Goal: Use online tool/utility: Utilize a website feature to perform a specific function

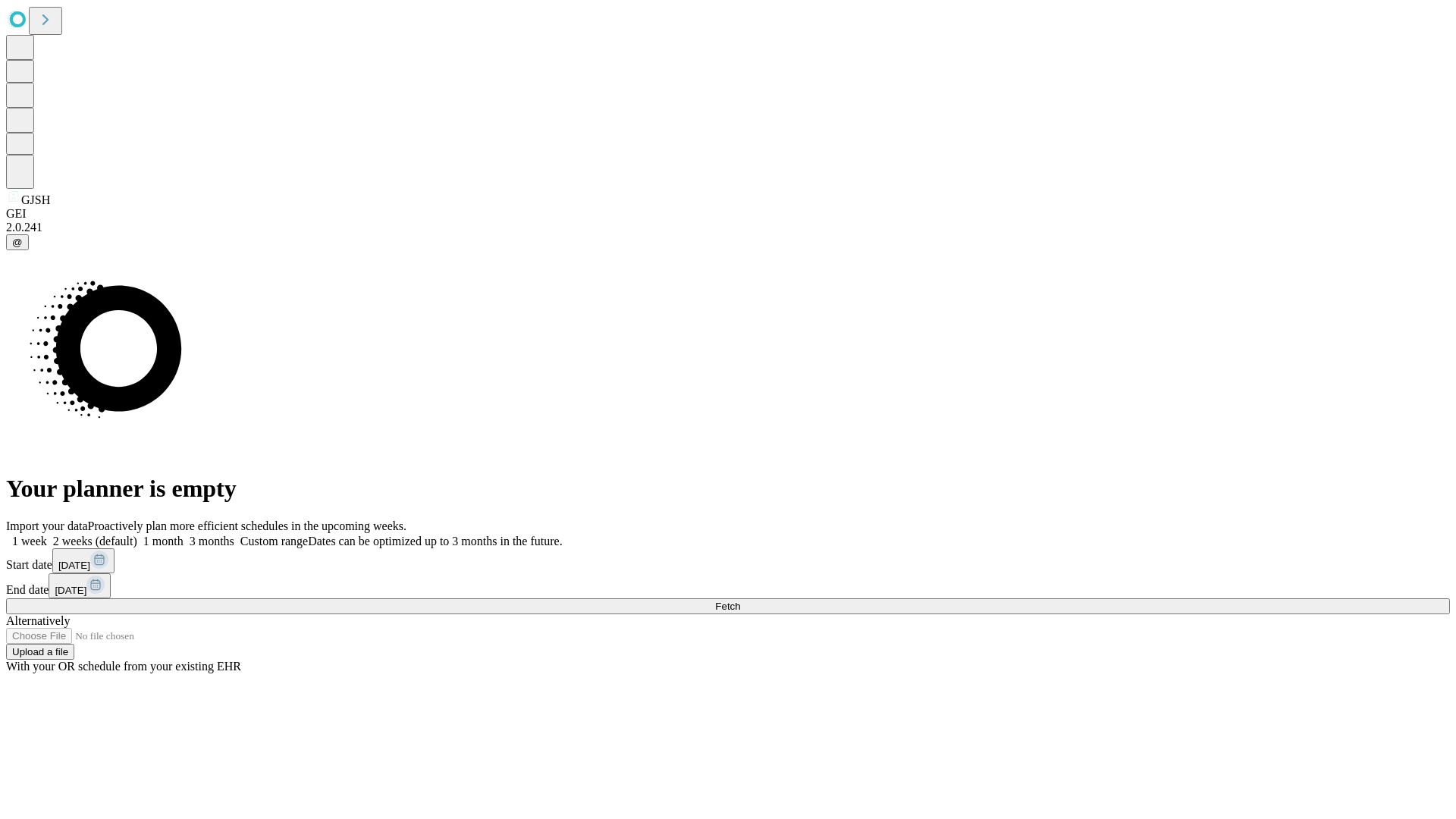
click at [740, 600] on span "Fetch" at bounding box center [727, 605] width 25 height 11
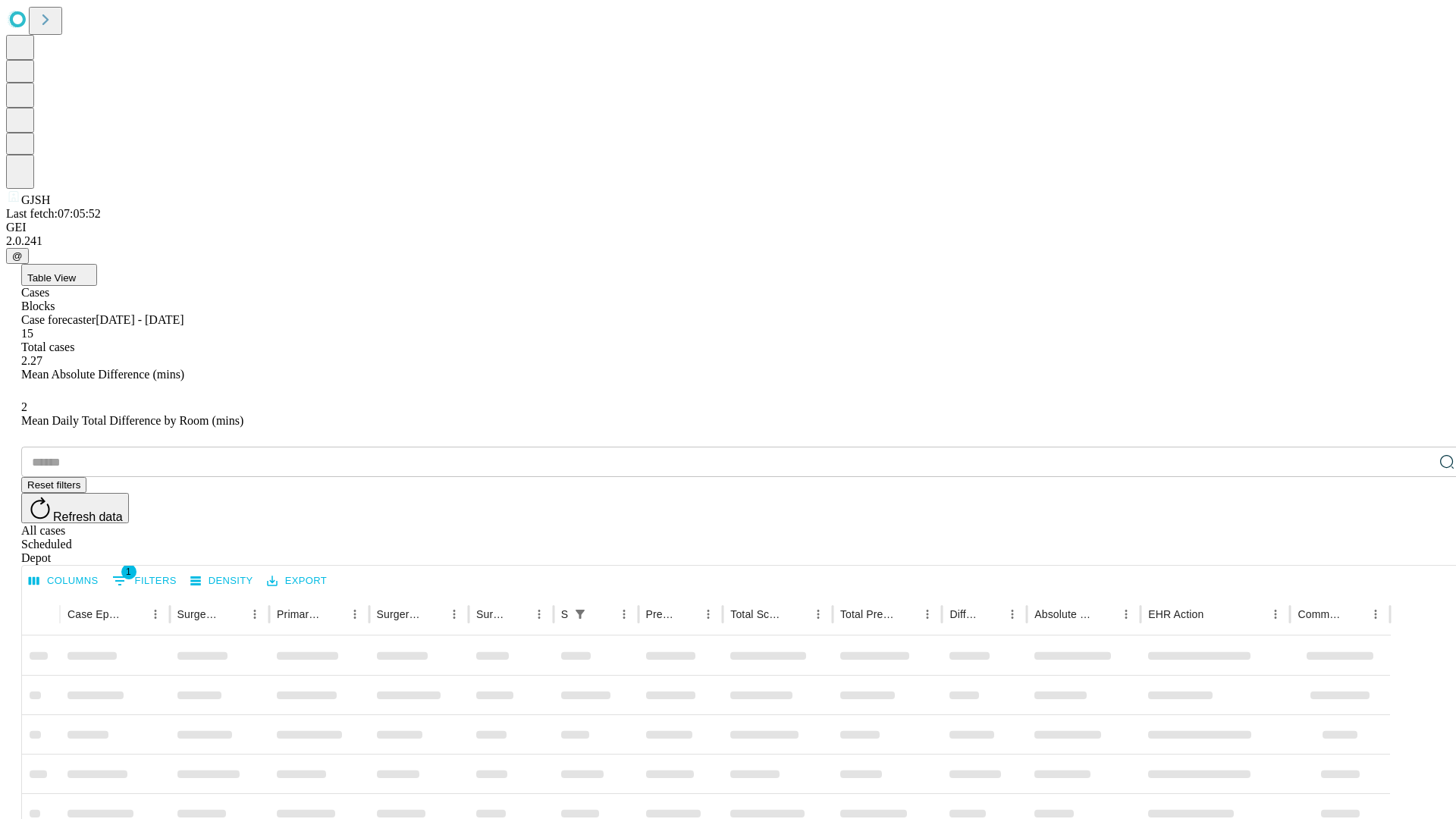
click at [76, 272] on span "Table View" at bounding box center [51, 277] width 49 height 11
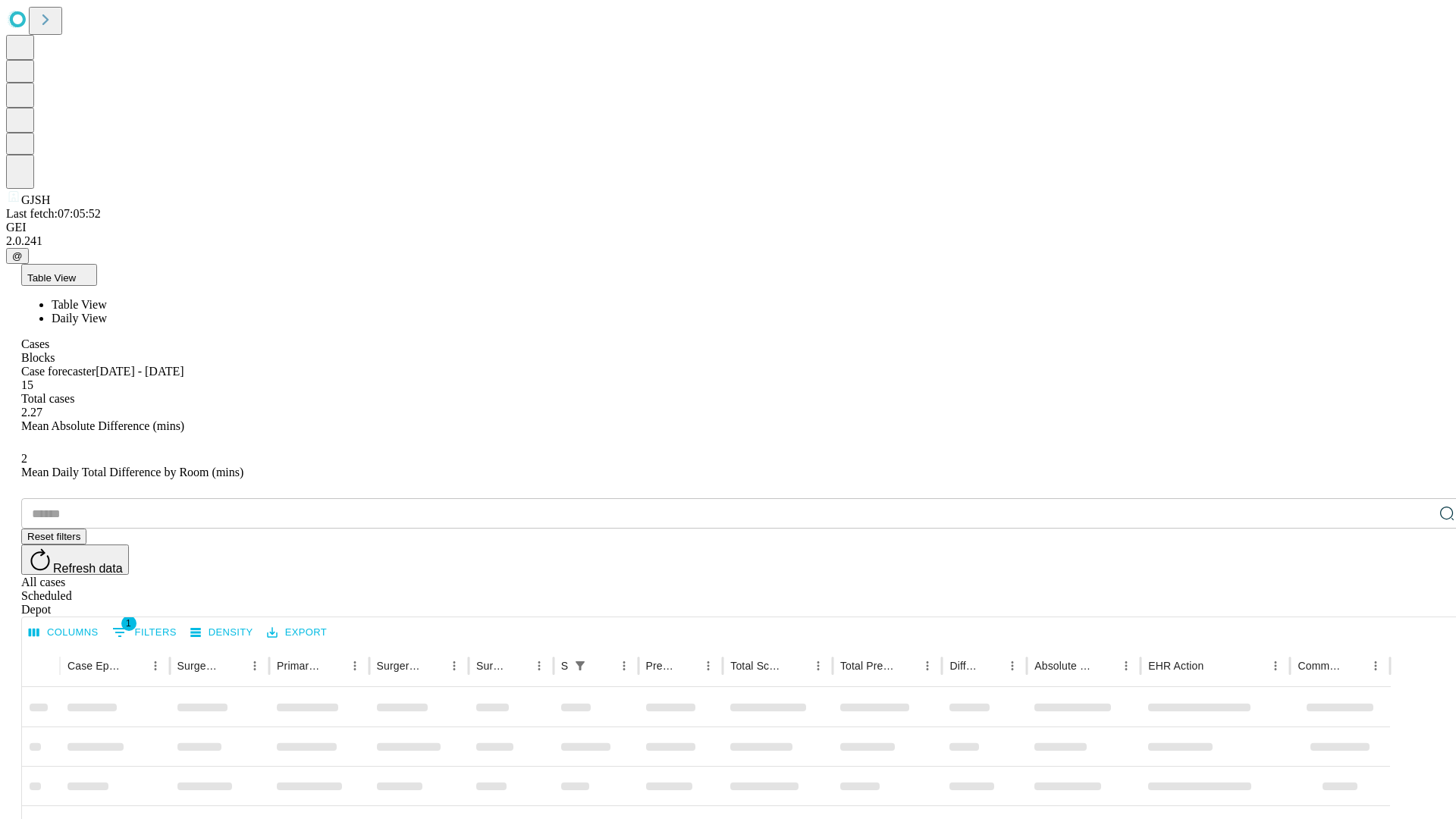
click at [107, 311] on span "Daily View" at bounding box center [80, 317] width 56 height 13
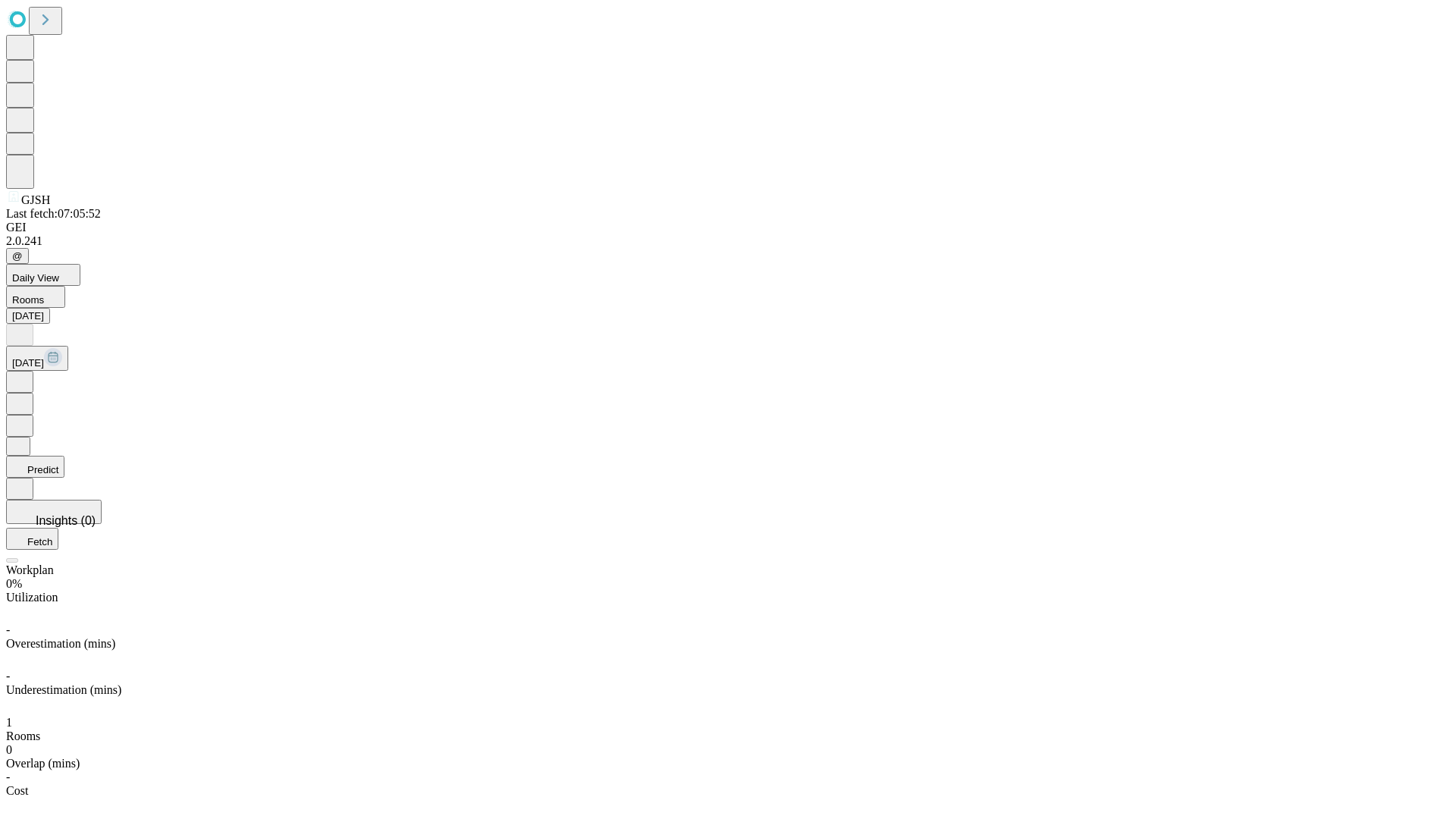
click at [65, 455] on button "Predict" at bounding box center [35, 466] width 59 height 22
